Goal: Task Accomplishment & Management: Use online tool/utility

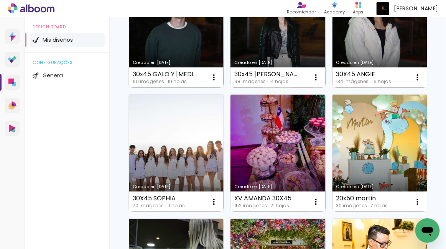
scroll to position [254, 0]
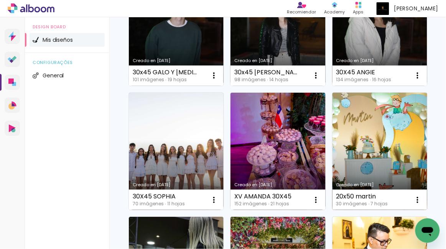
click at [361, 129] on link "Creado en [DATE]" at bounding box center [379, 152] width 95 height 118
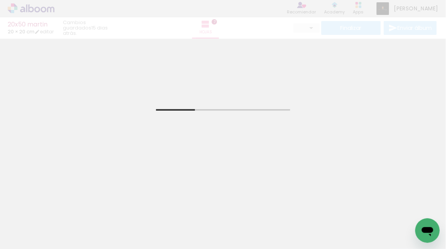
click at [34, 240] on paper-button "Añadir Fotos" at bounding box center [19, 239] width 29 height 12
click at [0, 0] on input "file" at bounding box center [0, 0] width 0 height 0
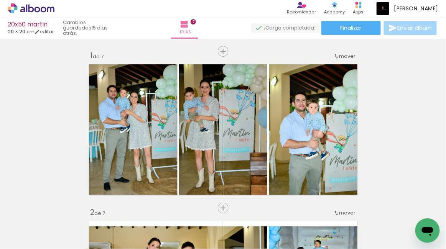
click at [24, 226] on input "Todas las fotos" at bounding box center [17, 226] width 21 height 7
click at [0, 0] on slot "No usadas" at bounding box center [0, 0] width 0 height 0
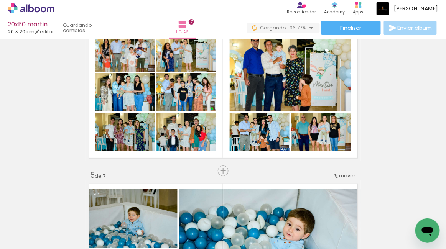
scroll to position [511, 0]
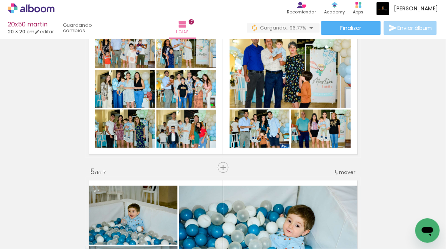
click at [28, 229] on input "No usadas" at bounding box center [17, 232] width 21 height 7
click at [0, 0] on slot "Todas las fotos" at bounding box center [0, 0] width 0 height 0
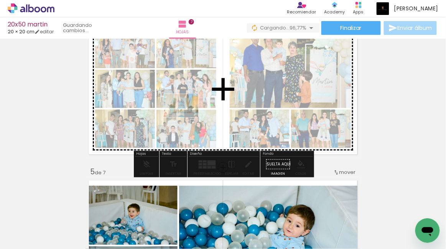
drag, startPoint x: 165, startPoint y: 224, endPoint x: 187, endPoint y: 117, distance: 109.0
click at [187, 117] on quentale-workspace at bounding box center [223, 124] width 446 height 249
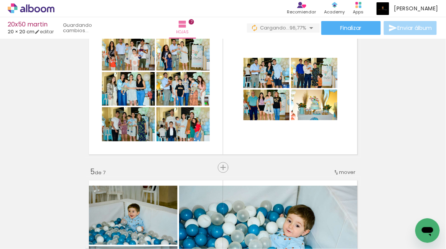
click at [28, 225] on input "Todas las fotos" at bounding box center [17, 226] width 21 height 7
click at [34, 222] on paper-item "No usadas" at bounding box center [24, 223] width 39 height 7
type input "No usadas"
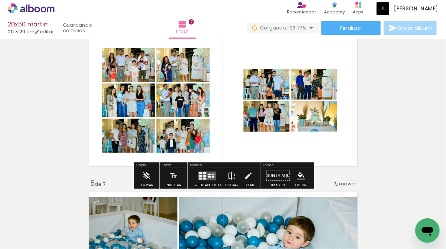
scroll to position [492, 0]
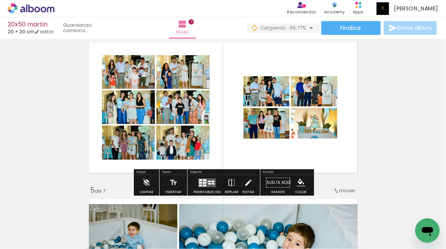
click at [205, 182] on quentale-layouter at bounding box center [207, 182] width 18 height 9
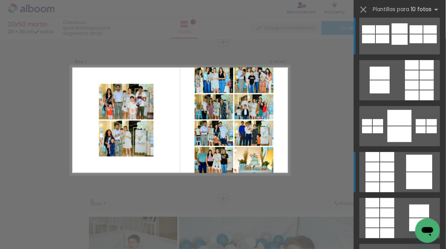
scroll to position [56, 0]
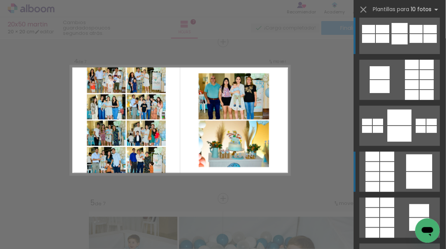
click at [405, 173] on quentale-layouter at bounding box center [399, 172] width 80 height 40
click at [0, 0] on slot at bounding box center [0, 0] width 0 height 0
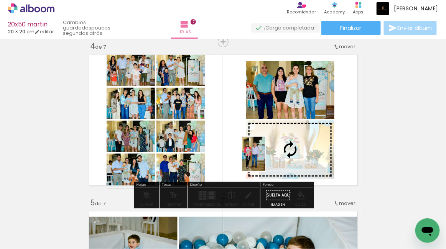
drag, startPoint x: 87, startPoint y: 222, endPoint x: 265, endPoint y: 160, distance: 188.4
click at [265, 160] on quentale-workspace at bounding box center [223, 124] width 446 height 249
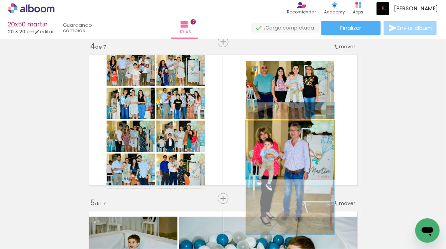
drag, startPoint x: 316, startPoint y: 146, endPoint x: 315, endPoint y: 165, distance: 18.8
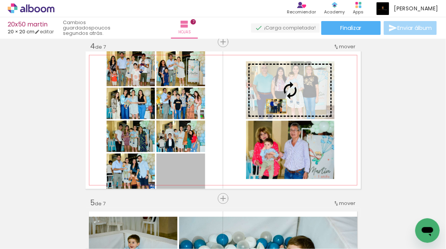
drag, startPoint x: 201, startPoint y: 171, endPoint x: 276, endPoint y: 106, distance: 99.2
click at [0, 0] on slot at bounding box center [0, 0] width 0 height 0
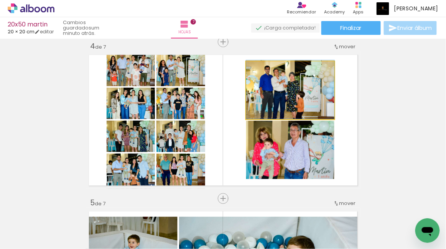
drag, startPoint x: 304, startPoint y: 97, endPoint x: 304, endPoint y: 87, distance: 9.6
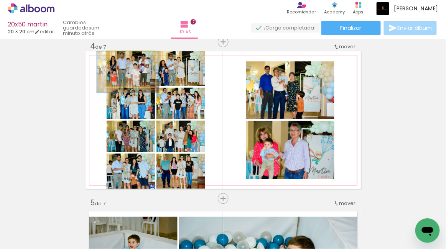
drag, startPoint x: 138, startPoint y: 69, endPoint x: 138, endPoint y: 78, distance: 8.8
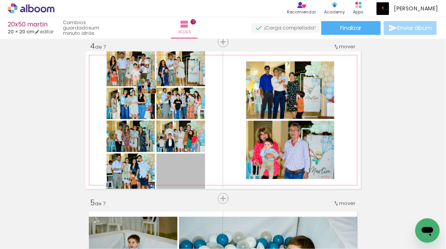
drag, startPoint x: 195, startPoint y: 174, endPoint x: 143, endPoint y: 82, distance: 106.0
click at [0, 0] on slot at bounding box center [0, 0] width 0 height 0
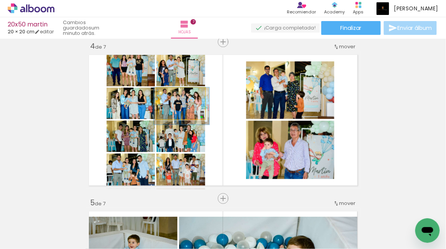
drag, startPoint x: 201, startPoint y: 103, endPoint x: 201, endPoint y: 107, distance: 4.2
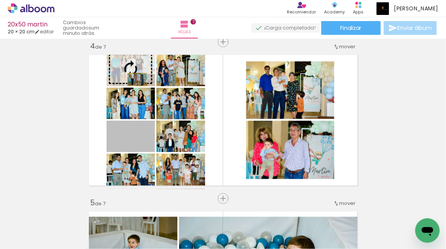
drag, startPoint x: 143, startPoint y: 148, endPoint x: 137, endPoint y: 79, distance: 68.5
click at [0, 0] on slot at bounding box center [0, 0] width 0 height 0
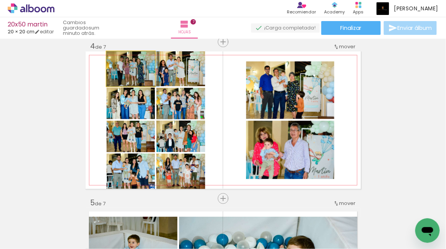
drag, startPoint x: 144, startPoint y: 75, endPoint x: 147, endPoint y: 70, distance: 5.7
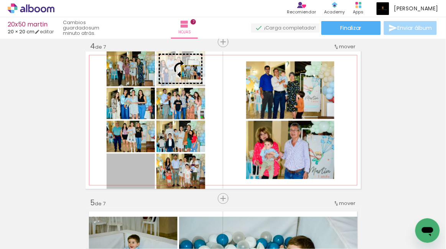
drag, startPoint x: 148, startPoint y: 171, endPoint x: 191, endPoint y: 72, distance: 107.9
click at [0, 0] on slot at bounding box center [0, 0] width 0 height 0
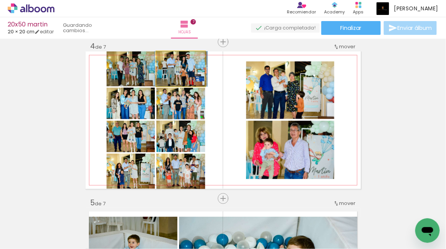
drag, startPoint x: 191, startPoint y: 72, endPoint x: 191, endPoint y: 80, distance: 8.1
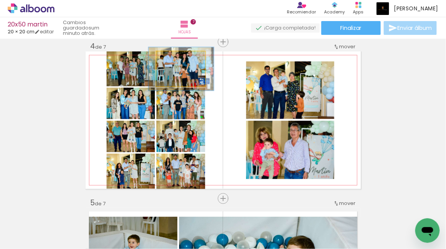
drag, startPoint x: 174, startPoint y: 61, endPoint x: 179, endPoint y: 63, distance: 5.0
type paper-slider "124"
click at [179, 63] on div at bounding box center [177, 59] width 12 height 12
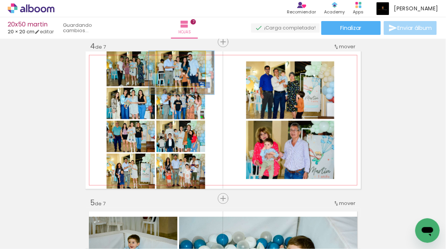
drag, startPoint x: 193, startPoint y: 74, endPoint x: 193, endPoint y: 84, distance: 10.0
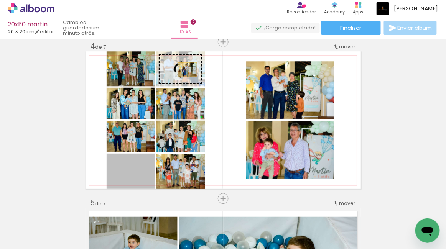
drag, startPoint x: 146, startPoint y: 170, endPoint x: 187, endPoint y: 69, distance: 108.7
click at [0, 0] on slot at bounding box center [0, 0] width 0 height 0
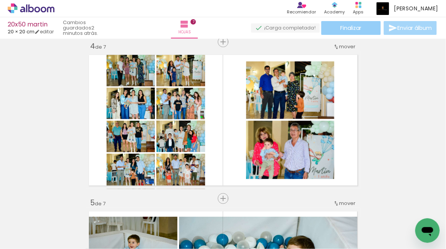
click at [359, 28] on span "Finalizar" at bounding box center [350, 27] width 21 height 5
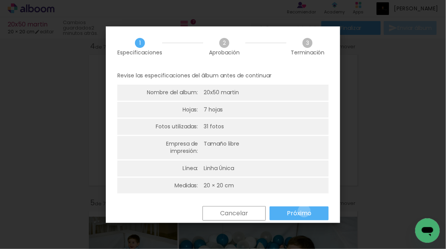
click at [0, 0] on slot "Próximo" at bounding box center [0, 0] width 0 height 0
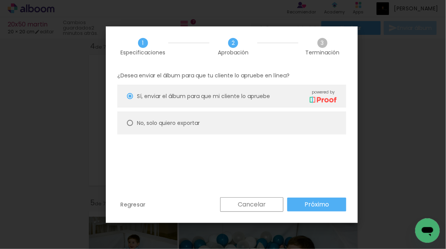
click at [0, 0] on slot "No, solo quiero exportar" at bounding box center [0, 0] width 0 height 0
type paper-radio-button "on"
click at [303, 200] on paper-button "Próximo" at bounding box center [316, 205] width 59 height 14
type input "Alta, 300 DPI"
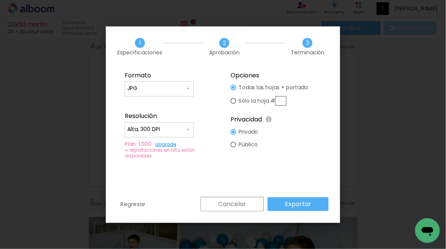
click at [173, 88] on input "JPG" at bounding box center [155, 89] width 57 height 8
click at [171, 101] on paper-item "PDF" at bounding box center [159, 102] width 69 height 15
type input "PDF"
click at [284, 203] on paper-button "Exportar" at bounding box center [297, 204] width 61 height 14
